Goal: Task Accomplishment & Management: Complete application form

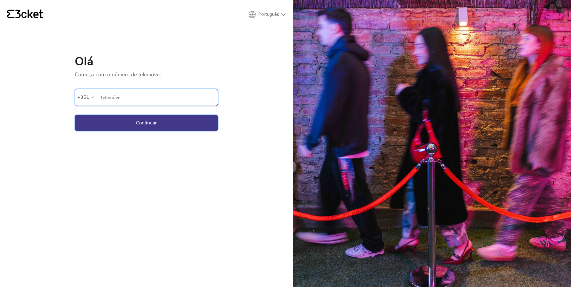
click at [126, 123] on button "Continuar" at bounding box center [146, 123] width 143 height 16
click at [122, 100] on input "Telemóvel" at bounding box center [159, 97] width 118 height 16
type input "938871076"
click at [134, 122] on button "Continuar" at bounding box center [146, 123] width 143 height 16
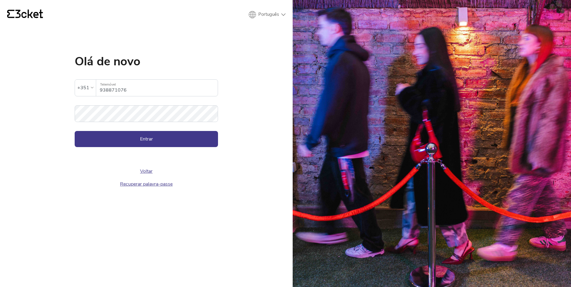
click at [138, 93] on input "938871076" at bounding box center [159, 88] width 118 height 16
drag, startPoint x: 137, startPoint y: 92, endPoint x: 50, endPoint y: 104, distance: 88.3
click at [50, 104] on div "{' '} Português English Português Español Olá de novo A palavra-passe inserida …" at bounding box center [146, 143] width 293 height 287
click at [134, 88] on input "938871076" at bounding box center [159, 88] width 118 height 16
drag, startPoint x: 134, startPoint y: 88, endPoint x: 65, endPoint y: 99, distance: 69.2
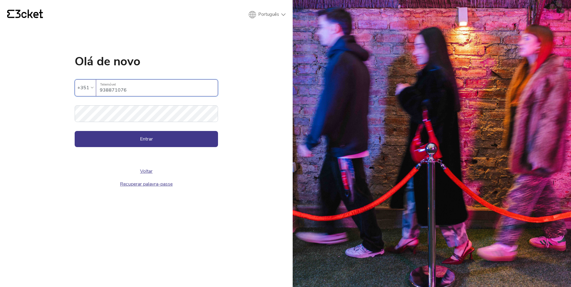
click at [65, 99] on div "{' '} Português English Português Español Olá de novo A palavra-passe inserida …" at bounding box center [146, 143] width 293 height 287
click at [190, 97] on form "A palavra-passe inserida é inválida +351 938871076 Telemóvel Palavra-passe Entr…" at bounding box center [146, 108] width 143 height 80
click at [182, 91] on input "938871076" at bounding box center [159, 88] width 118 height 16
drag, startPoint x: 182, startPoint y: 91, endPoint x: 77, endPoint y: 98, distance: 105.1
click at [77, 98] on form "A palavra-passe inserida é inválida +351 938871076 Telemóvel Palavra-passe Entr…" at bounding box center [146, 108] width 143 height 80
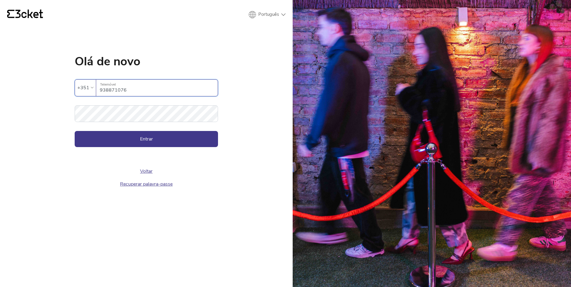
drag, startPoint x: 77, startPoint y: 98, endPoint x: 122, endPoint y: 91, distance: 45.1
click at [122, 91] on input "938871076" at bounding box center [159, 88] width 118 height 16
drag, startPoint x: 122, startPoint y: 91, endPoint x: 95, endPoint y: 88, distance: 26.4
click at [95, 88] on div "+351 938871076 Telemóvel" at bounding box center [146, 87] width 143 height 17
drag, startPoint x: 95, startPoint y: 88, endPoint x: 124, endPoint y: 92, distance: 29.2
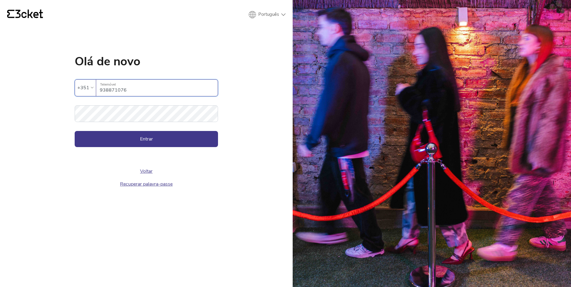
click at [124, 92] on input "938871076" at bounding box center [159, 88] width 118 height 16
drag, startPoint x: 125, startPoint y: 91, endPoint x: 94, endPoint y: 91, distance: 31.1
click at [94, 91] on div "+351 938871076 Telemóvel" at bounding box center [146, 87] width 143 height 17
click at [140, 171] on link "Voltar" at bounding box center [146, 171] width 13 height 7
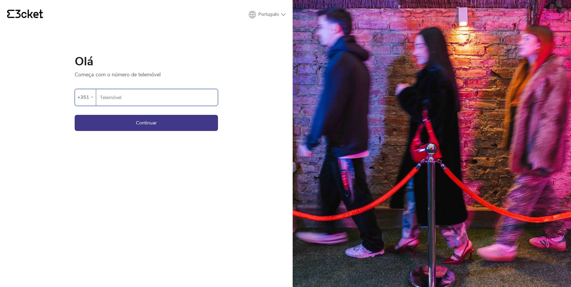
click at [117, 99] on input "Telemóvel" at bounding box center [159, 97] width 118 height 16
type input "925584208"
click at [162, 123] on button "Continuar" at bounding box center [146, 123] width 143 height 16
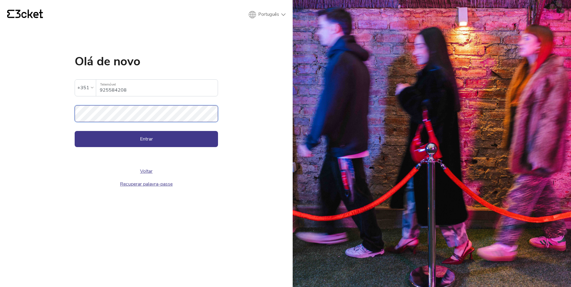
click at [32, 117] on div "{' '} Português English Português Español Olá de novo A palavra-passe inserida …" at bounding box center [146, 143] width 293 height 287
click at [169, 137] on button "Entrar" at bounding box center [146, 139] width 143 height 16
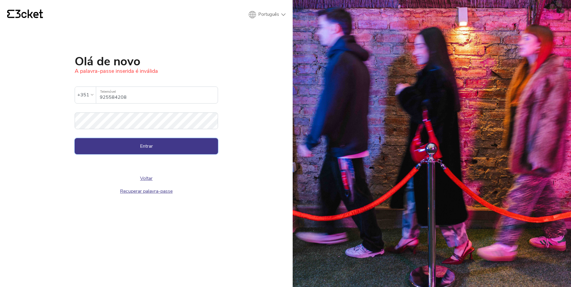
click at [193, 148] on button "Entrar" at bounding box center [146, 146] width 143 height 16
